Goal: Navigation & Orientation: Find specific page/section

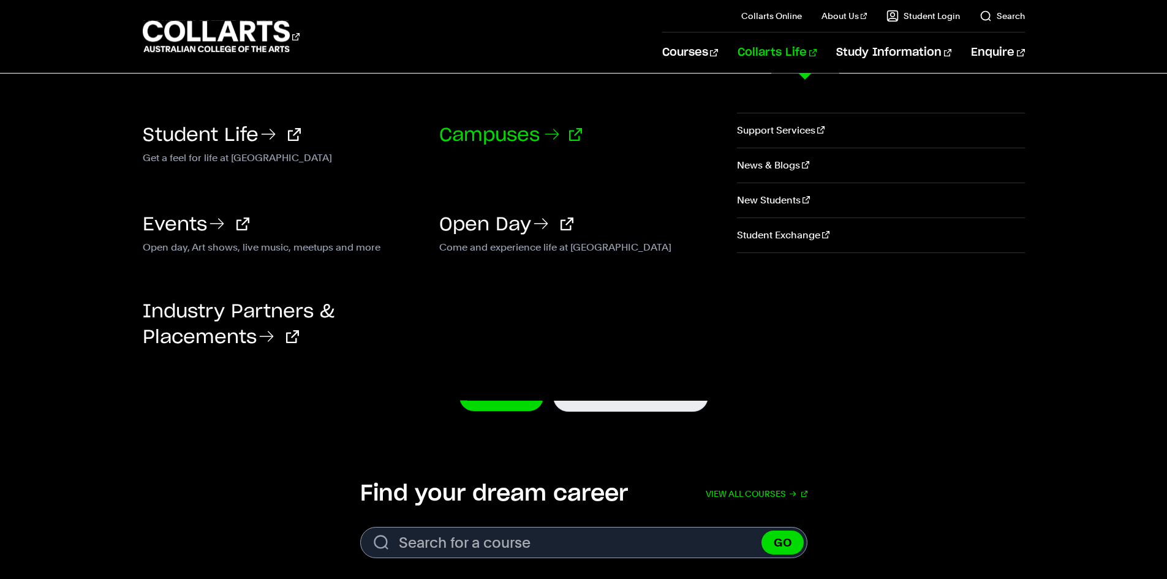
click at [552, 132] on icon at bounding box center [552, 134] width 20 height 20
